Goal: Task Accomplishment & Management: Use online tool/utility

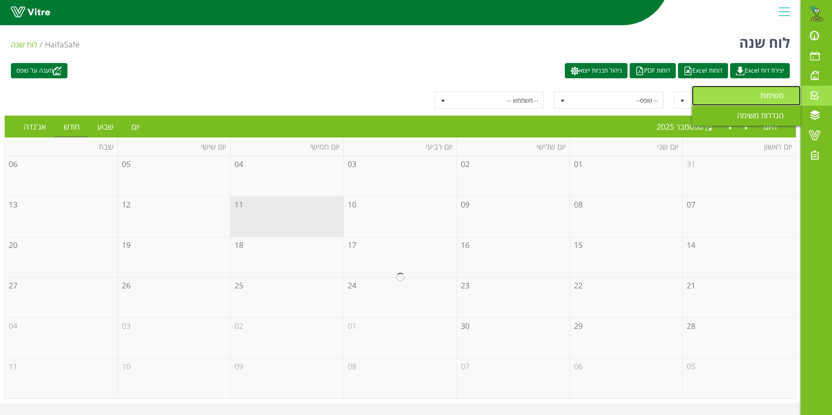
click at [778, 95] on span "משימות" at bounding box center [777, 95] width 34 height 10
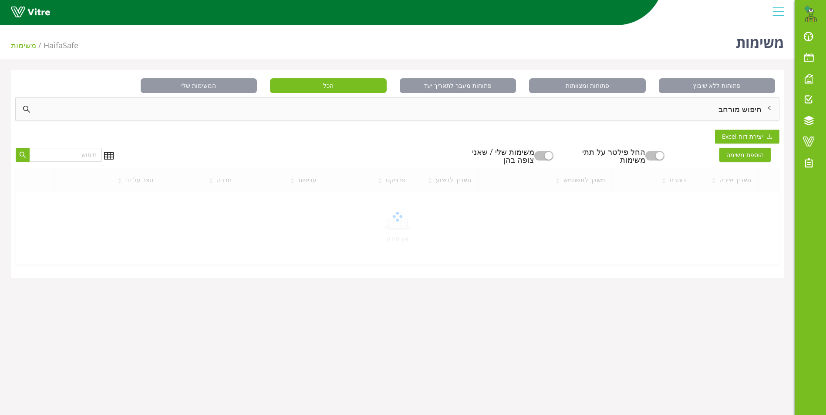
click at [741, 110] on div "חיפוש מורחב" at bounding box center [397, 109] width 763 height 23
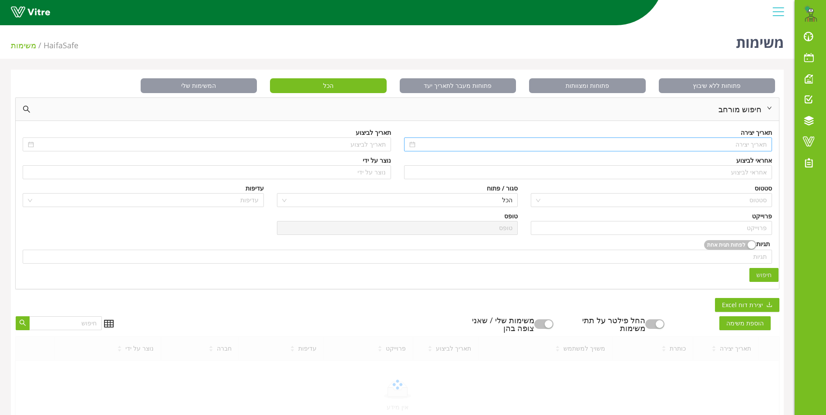
click at [749, 144] on input at bounding box center [592, 145] width 350 height 10
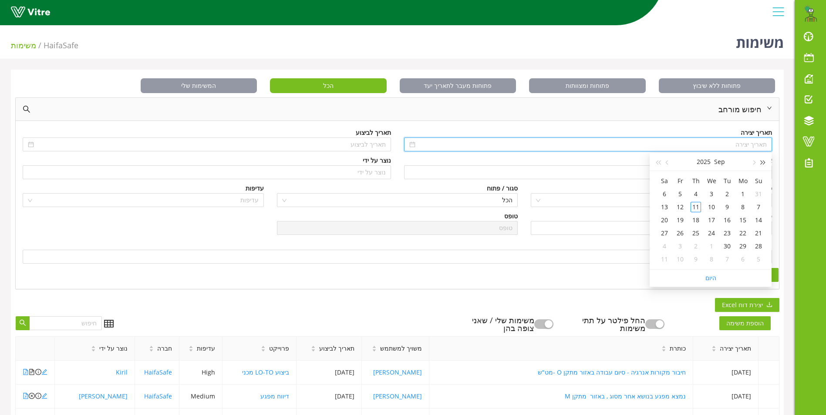
click at [763, 162] on span "button" at bounding box center [763, 163] width 4 height 4
type input "01/09/2024"
click at [759, 195] on div "1" at bounding box center [758, 194] width 10 height 10
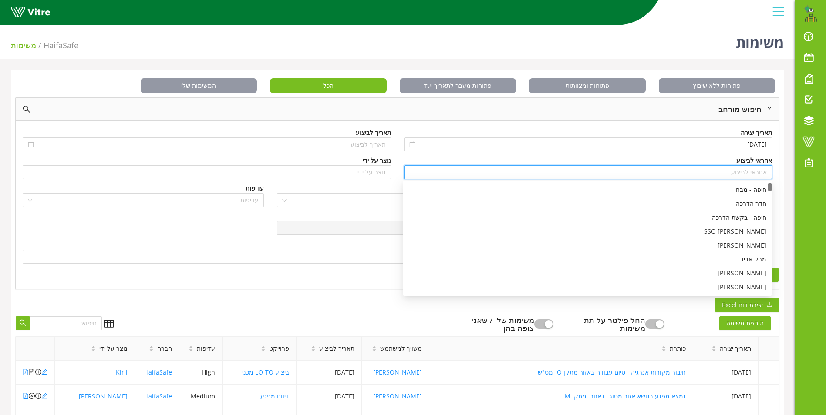
click at [749, 171] on input "search" at bounding box center [588, 172] width 358 height 13
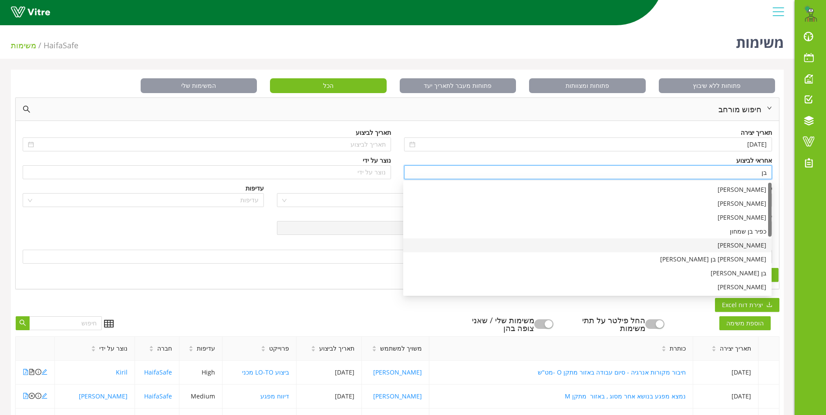
click at [757, 242] on div "[PERSON_NAME]" at bounding box center [587, 246] width 358 height 10
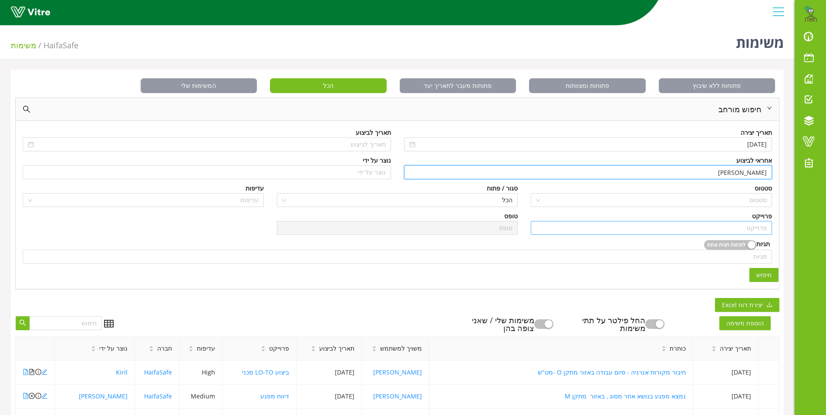
type input "[PERSON_NAME]"
click at [760, 230] on input "search" at bounding box center [651, 228] width 231 height 13
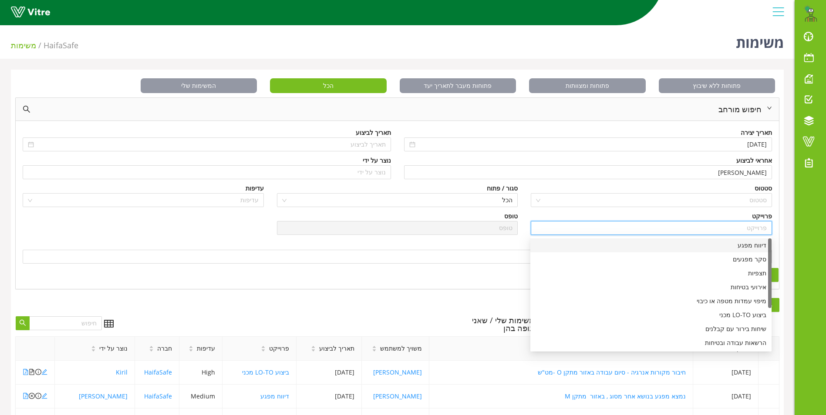
click at [752, 247] on div "דיווח מפגע" at bounding box center [650, 246] width 231 height 10
type input "דיווח מפגע"
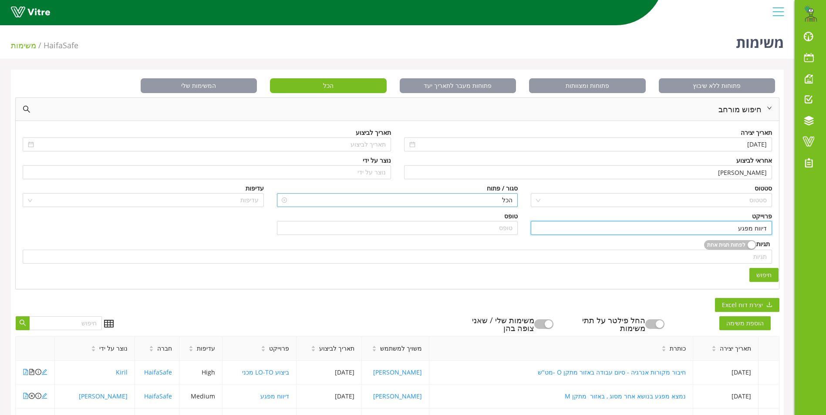
click at [498, 195] on span "הכל" at bounding box center [397, 200] width 231 height 13
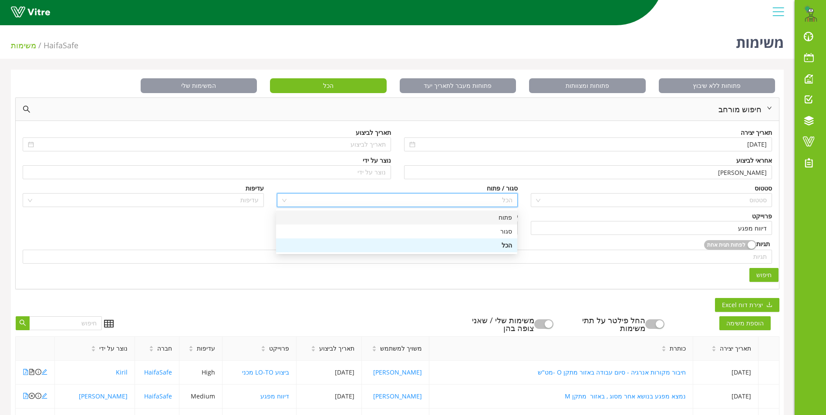
click at [506, 218] on div "פתוח" at bounding box center [396, 218] width 231 height 10
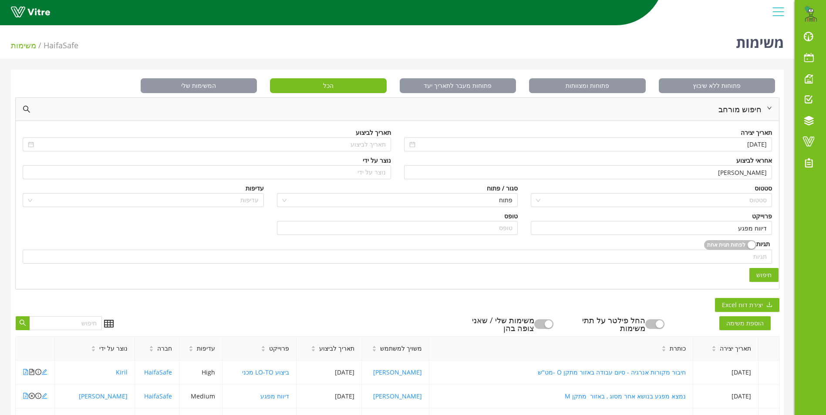
click at [762, 271] on span "חיפוש" at bounding box center [763, 275] width 15 height 10
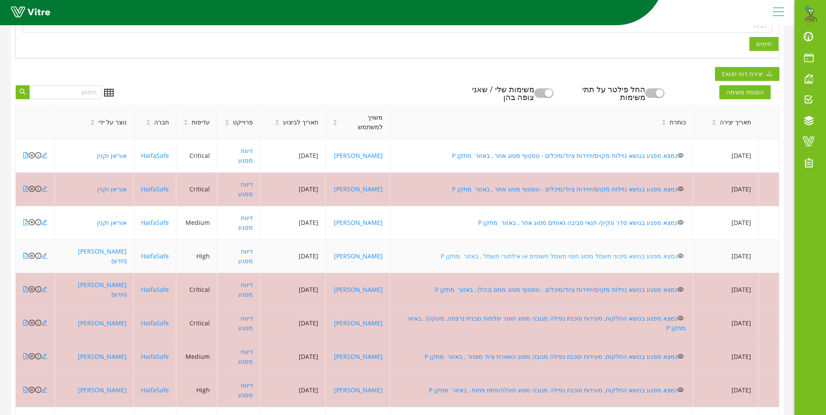
scroll to position [232, 0]
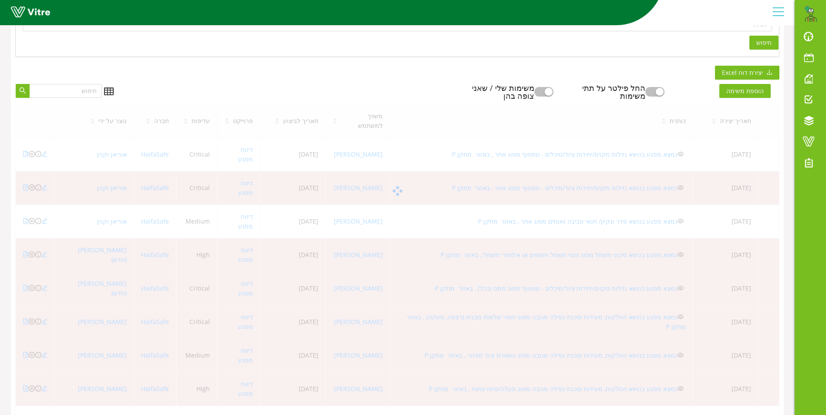
scroll to position [22, 0]
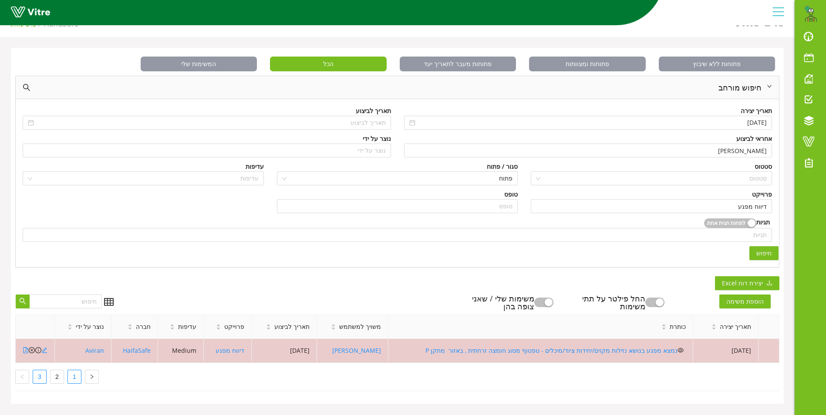
click at [73, 377] on link "1" at bounding box center [74, 376] width 13 height 13
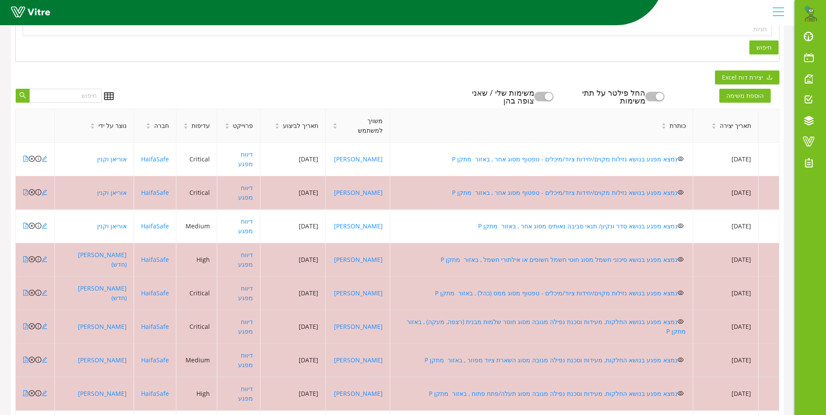
scroll to position [232, 0]
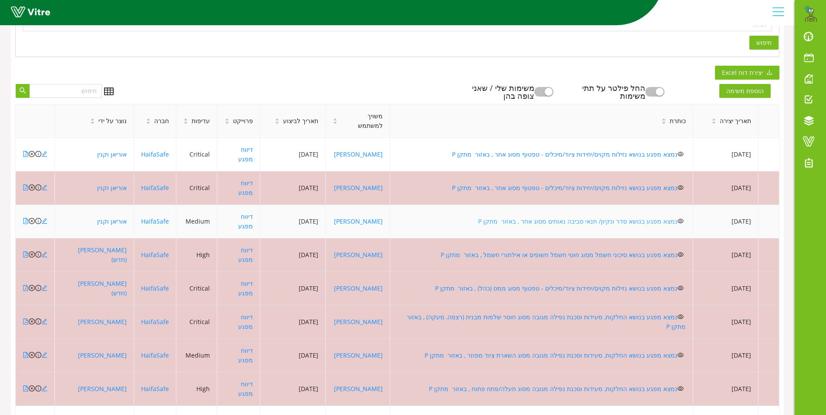
click at [566, 217] on link "נמצא מפגע בנושא סדר ונקיון/ תנאי סביבה נאותים מסוג אחר , באזור מתקן P" at bounding box center [577, 221] width 199 height 8
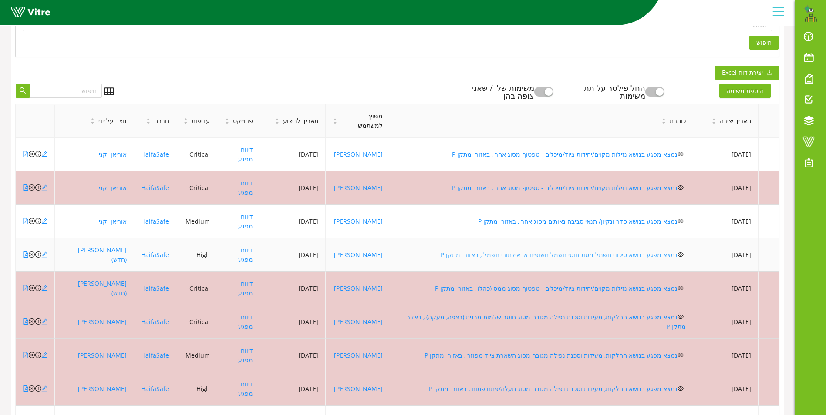
click at [544, 251] on link "נמצא מפגע בנושא סיכוני חשמל מסוג חוטי חשמל חשופים או אילתורי חשמל , באזור מתקן P" at bounding box center [558, 255] width 237 height 8
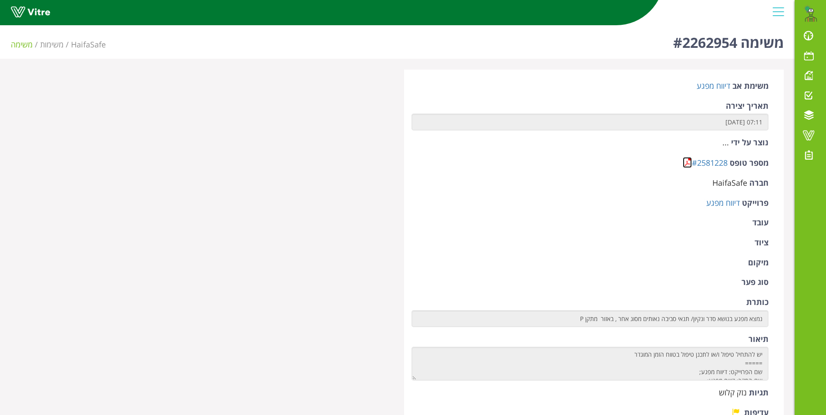
click at [688, 161] on link at bounding box center [686, 162] width 9 height 11
click at [686, 162] on link at bounding box center [686, 162] width 9 height 11
